Goal: Information Seeking & Learning: Learn about a topic

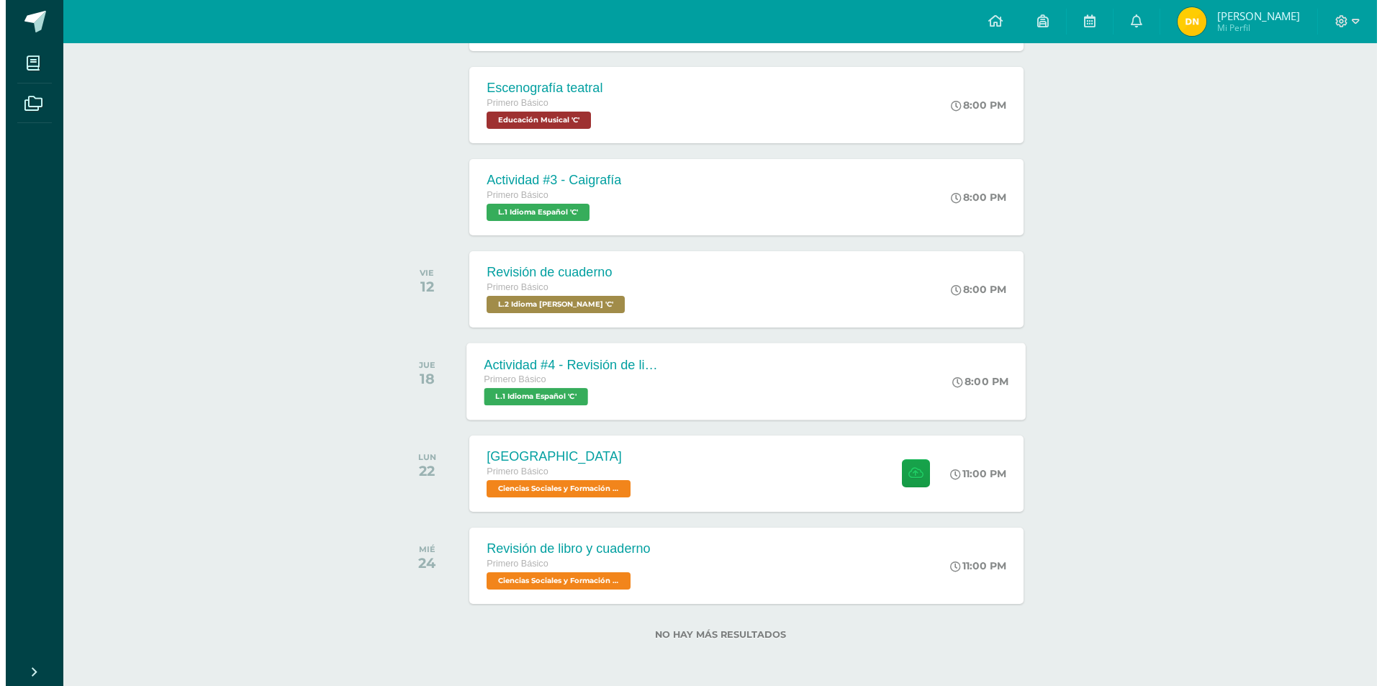
scroll to position [278, 0]
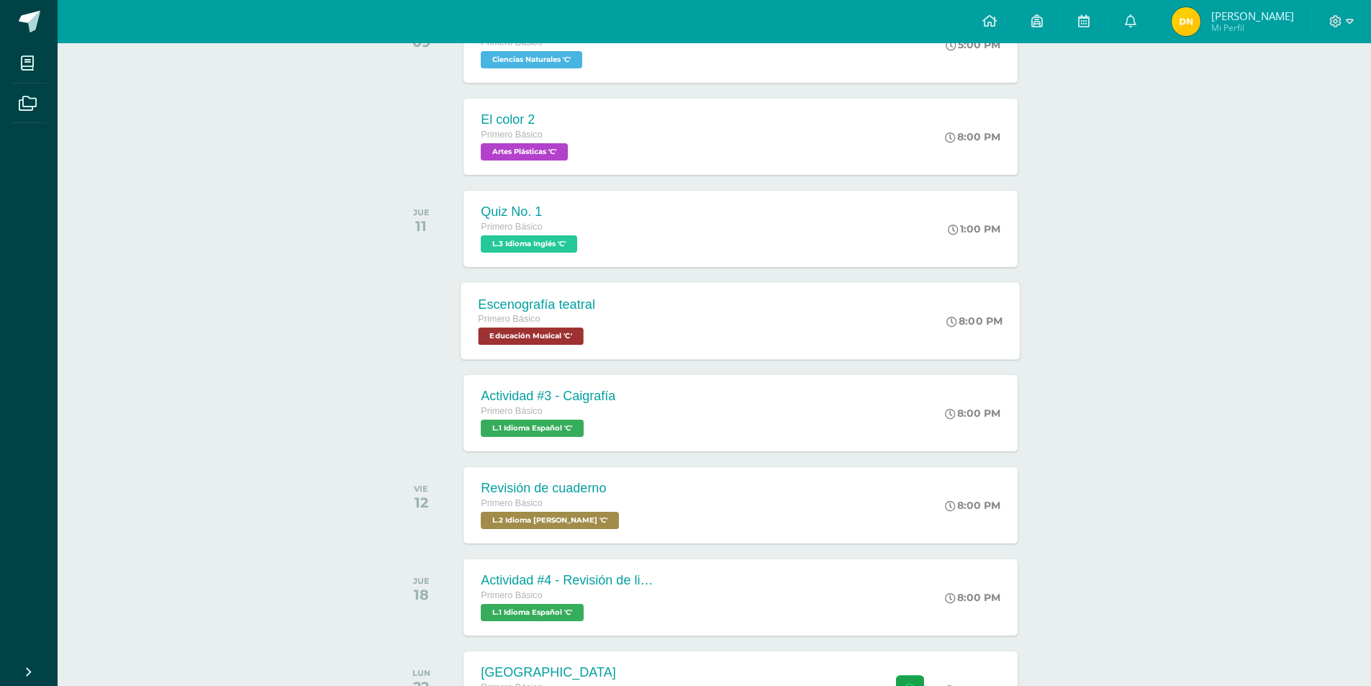
click at [553, 342] on span "Educación Musical 'C'" at bounding box center [531, 335] width 105 height 17
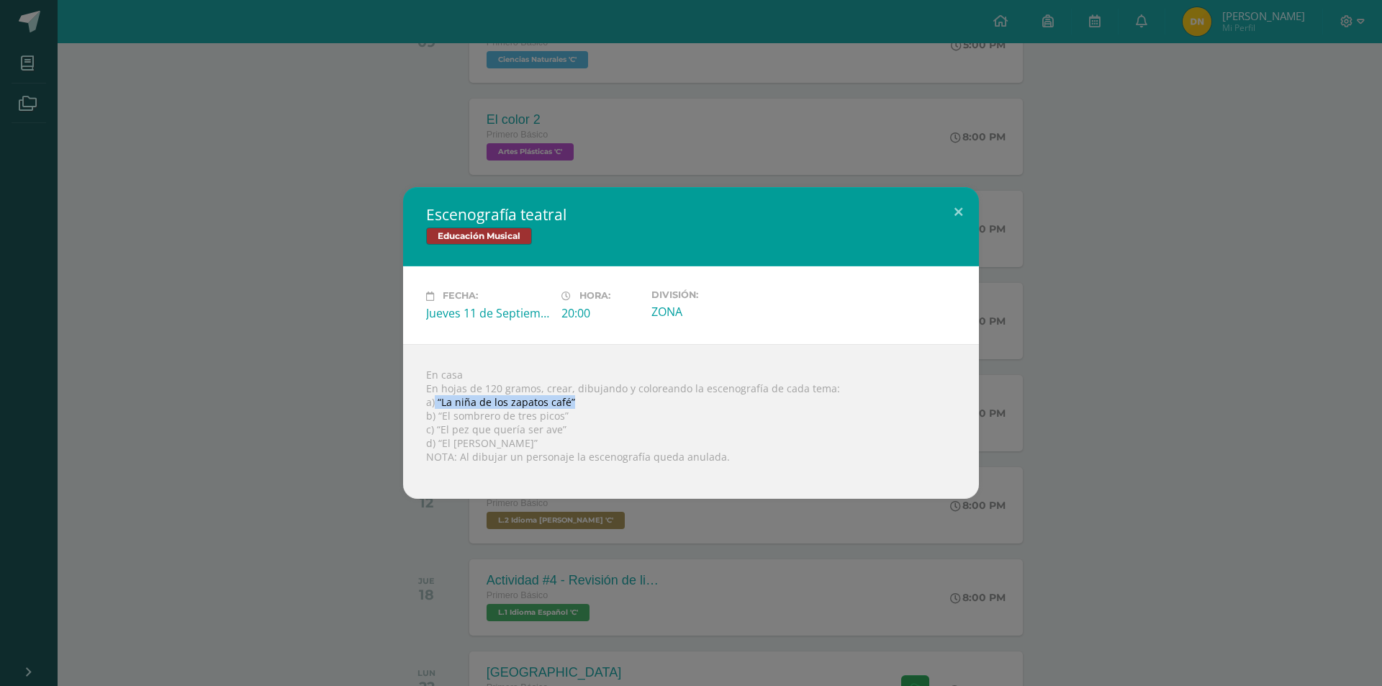
drag, startPoint x: 435, startPoint y: 402, endPoint x: 576, endPoint y: 407, distance: 140.4
click at [576, 407] on div "En casa En hojas de 120 gramos, crear, dibujando y coloreando la escenografía d…" at bounding box center [691, 421] width 576 height 155
click at [956, 217] on button at bounding box center [958, 211] width 41 height 49
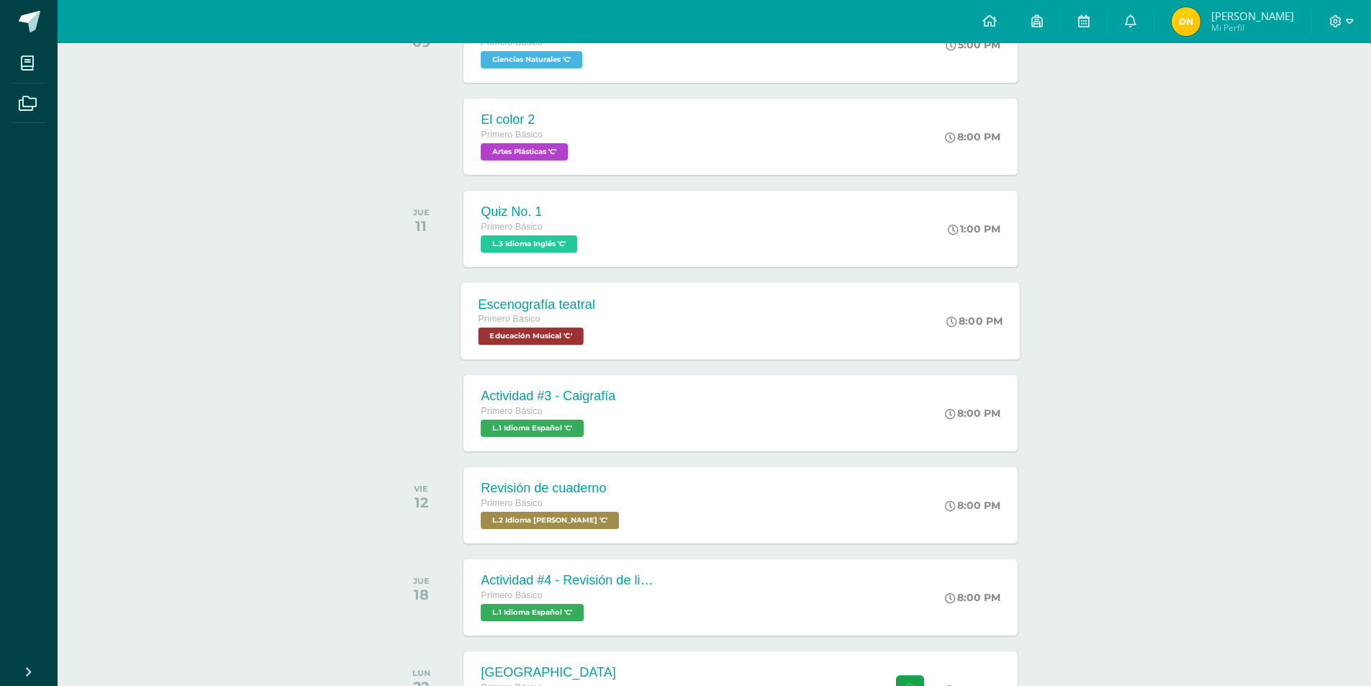
click at [579, 331] on span "Educación Musical 'C'" at bounding box center [531, 335] width 105 height 17
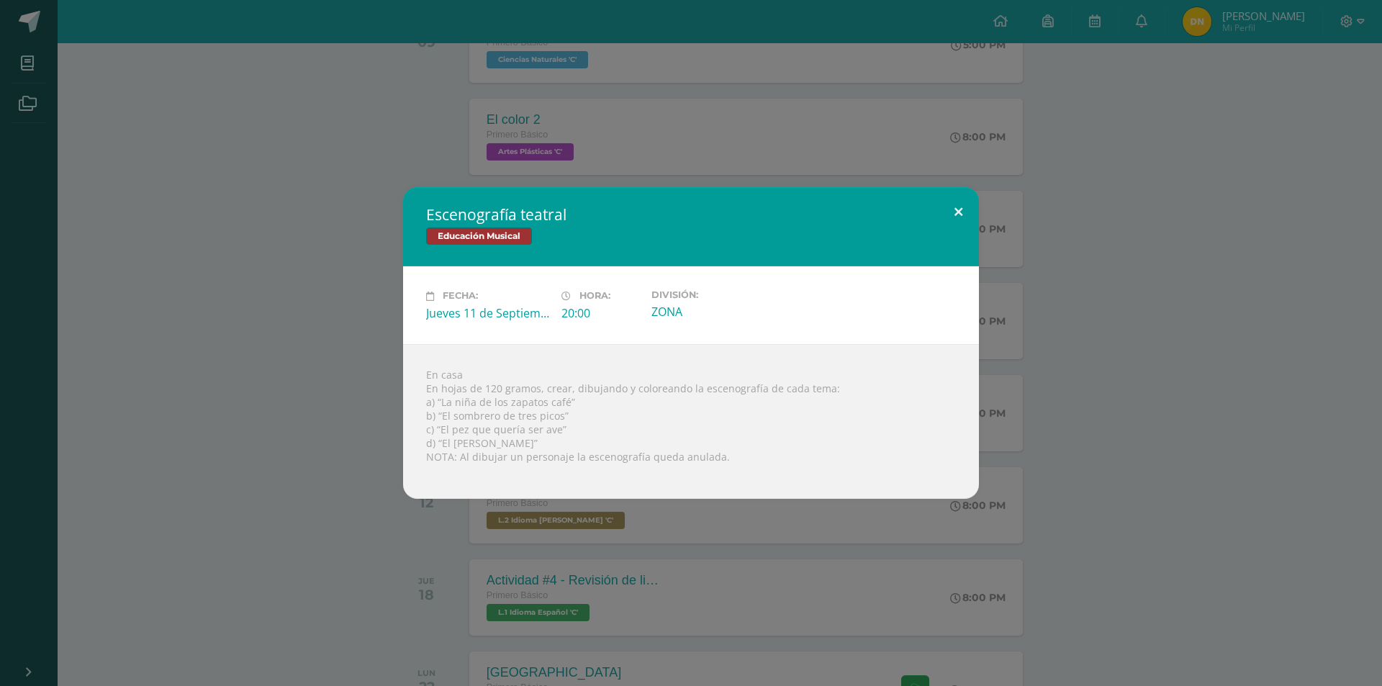
drag, startPoint x: 953, startPoint y: 214, endPoint x: 626, endPoint y: 40, distance: 370.3
click at [951, 210] on button at bounding box center [958, 211] width 41 height 49
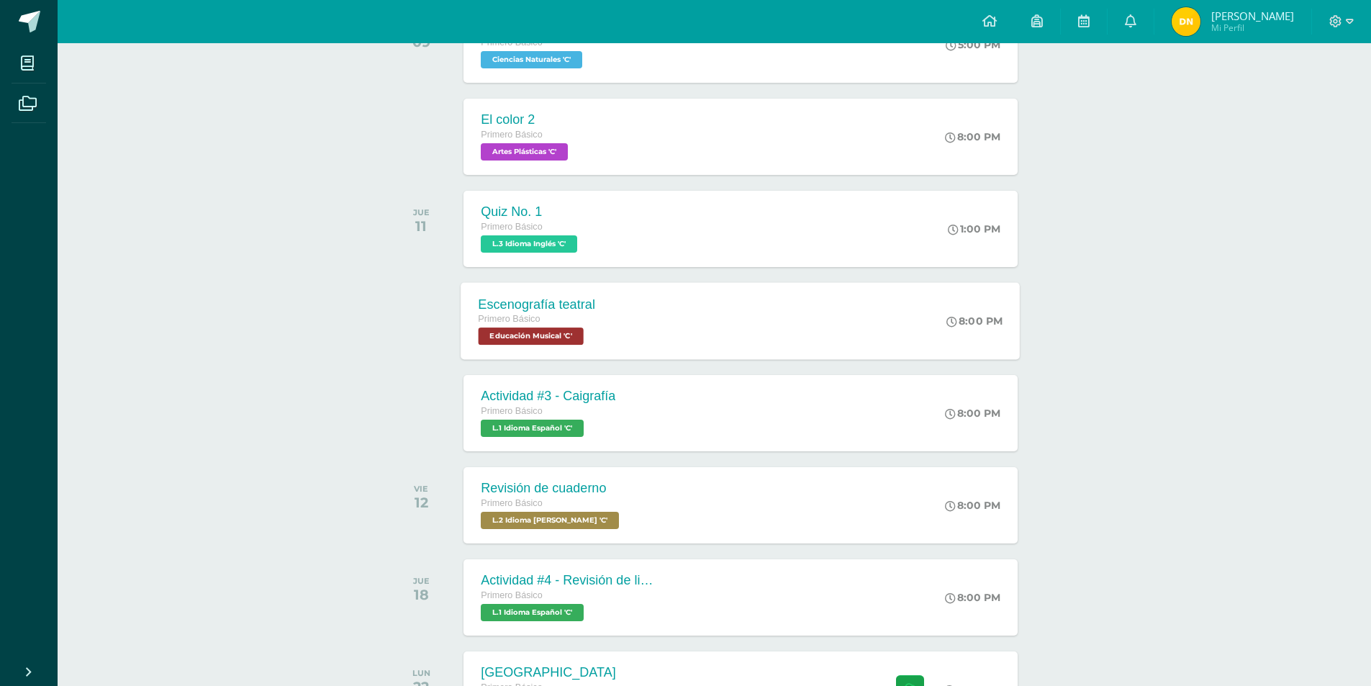
click at [559, 338] on span "Educación Musical 'C'" at bounding box center [531, 335] width 105 height 17
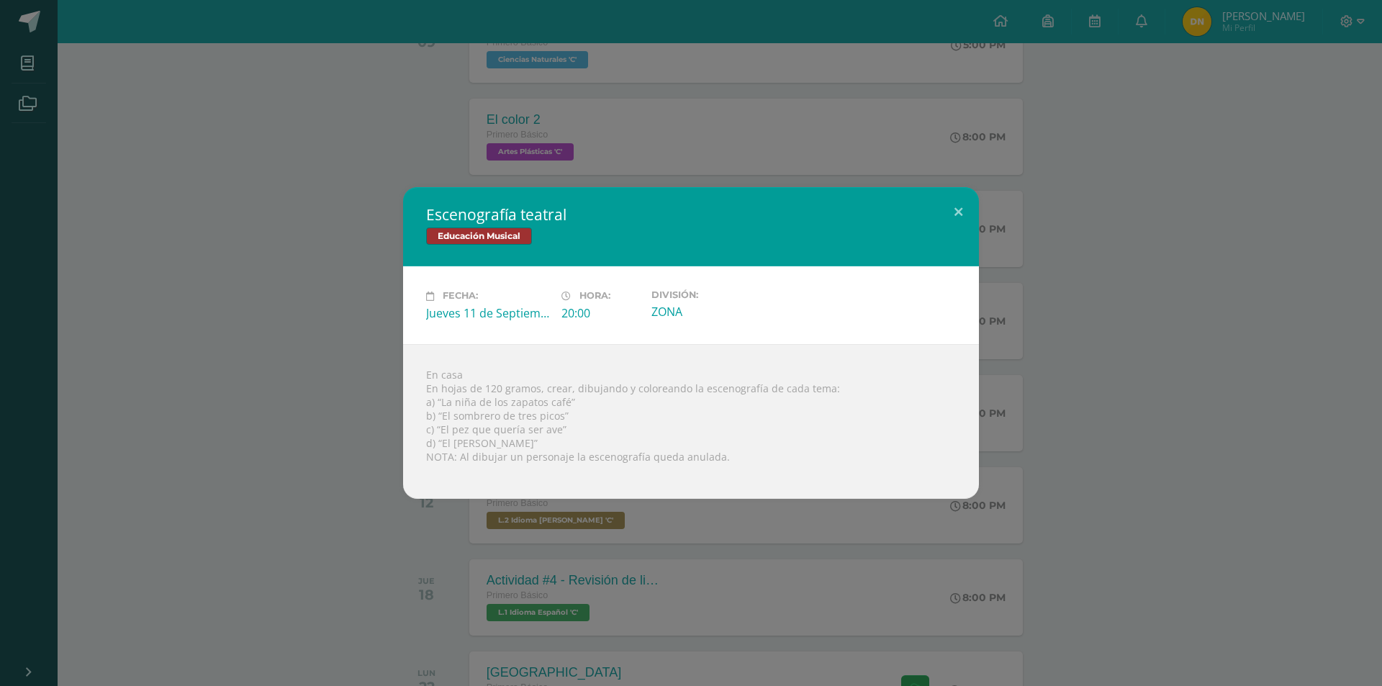
drag, startPoint x: 426, startPoint y: 395, endPoint x: 469, endPoint y: 415, distance: 47.0
click at [427, 395] on div "En casa En hojas de 120 gramos, crear, dibujando y coloreando la escenografía d…" at bounding box center [691, 421] width 576 height 155
drag, startPoint x: 469, startPoint y: 415, endPoint x: 475, endPoint y: 419, distance: 7.4
click at [471, 416] on div "En casa En hojas de 120 gramos, crear, dibujando y coloreando la escenografía d…" at bounding box center [691, 421] width 576 height 155
click at [417, 417] on div "En casa En hojas de 120 gramos, crear, dibujando y coloreando la escenografía d…" at bounding box center [691, 421] width 576 height 155
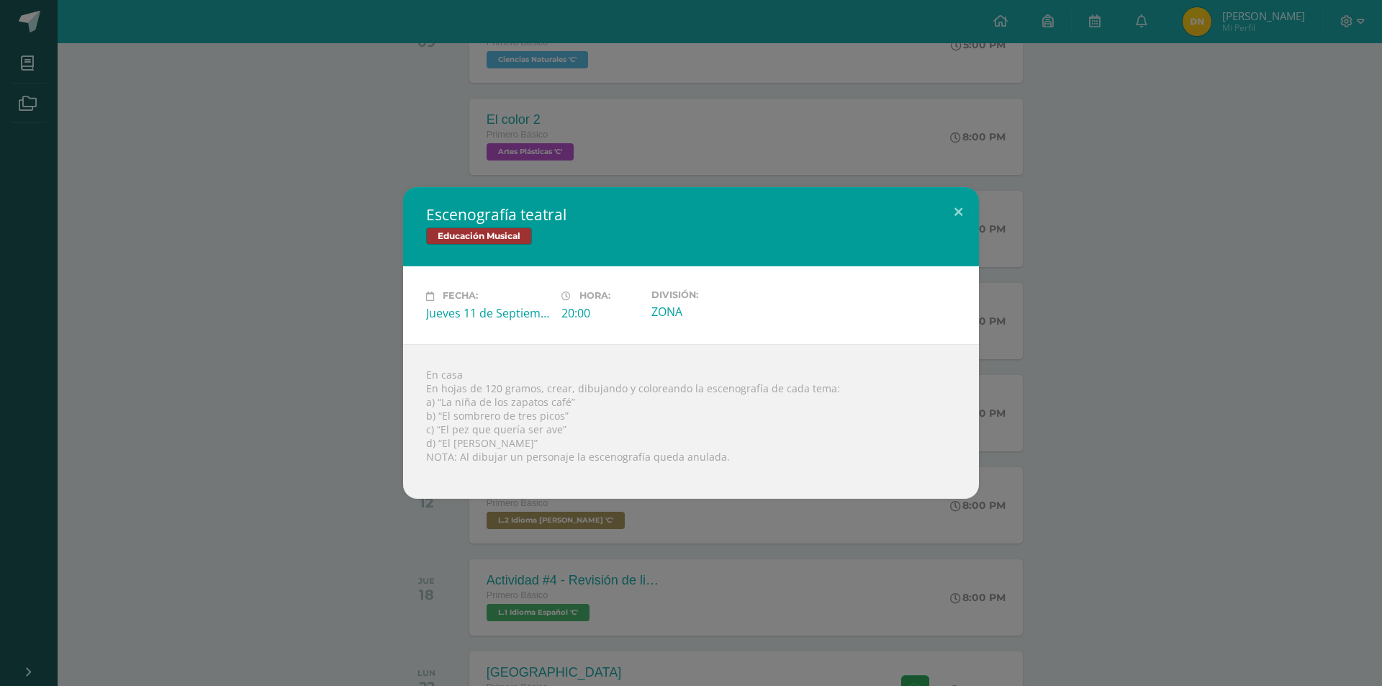
click at [433, 403] on div "En casa En hojas de 120 gramos, crear, dibujando y coloreando la escenografía d…" at bounding box center [691, 421] width 576 height 155
drag, startPoint x: 427, startPoint y: 400, endPoint x: 568, endPoint y: 441, distance: 146.9
click at [568, 441] on div "En casa En hojas de 120 gramos, crear, dibujando y coloreando la escenografía d…" at bounding box center [691, 421] width 576 height 155
copy div "a) “La niña de los zapatos café” b) “El sombrero de tres picos” c) “El pez que …"
